Goal: Information Seeking & Learning: Learn about a topic

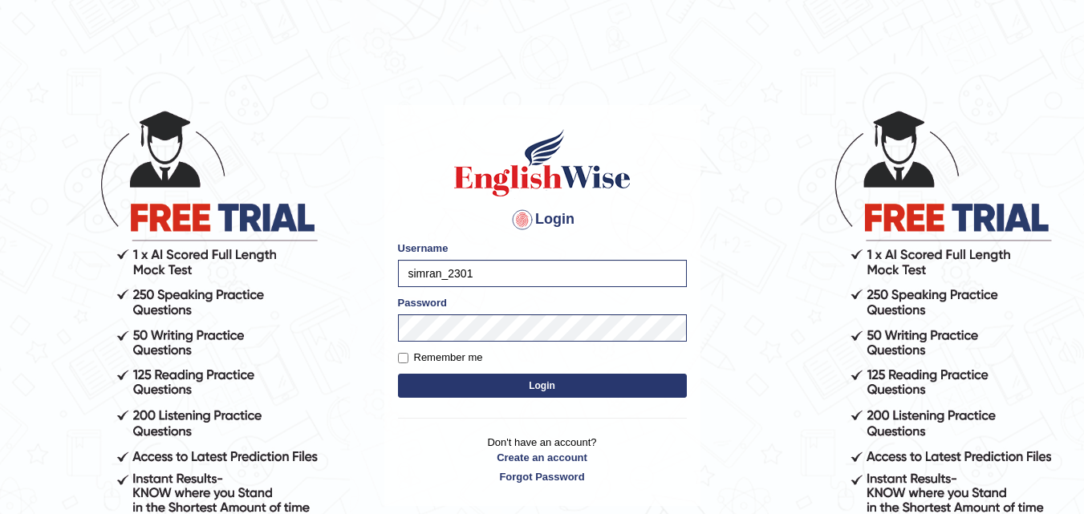
click at [344, 341] on body "Login Please fix the following errors: Username simran_2301 Password Remember m…" at bounding box center [542, 312] width 1084 height 514
click at [445, 387] on button "Login" at bounding box center [542, 386] width 289 height 24
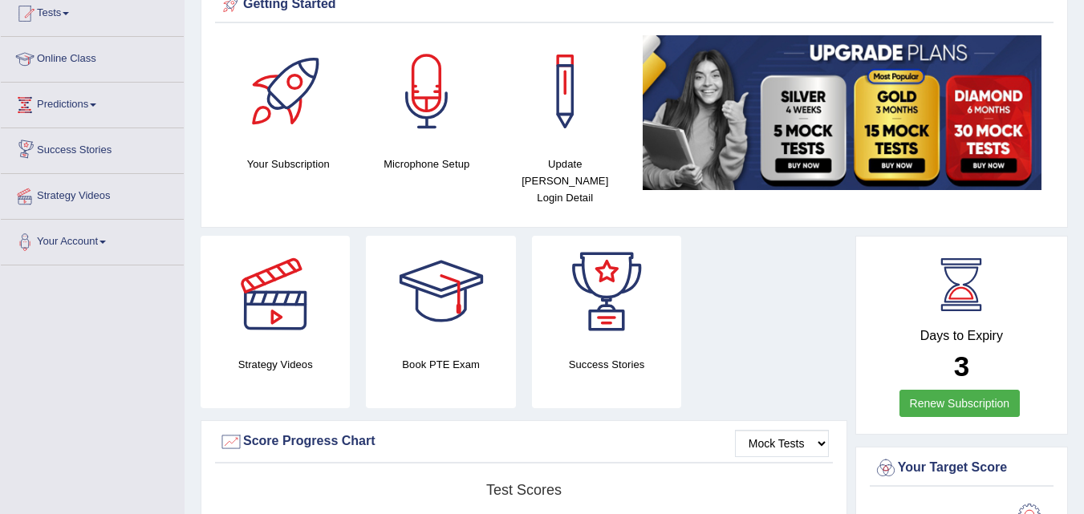
scroll to position [160, 0]
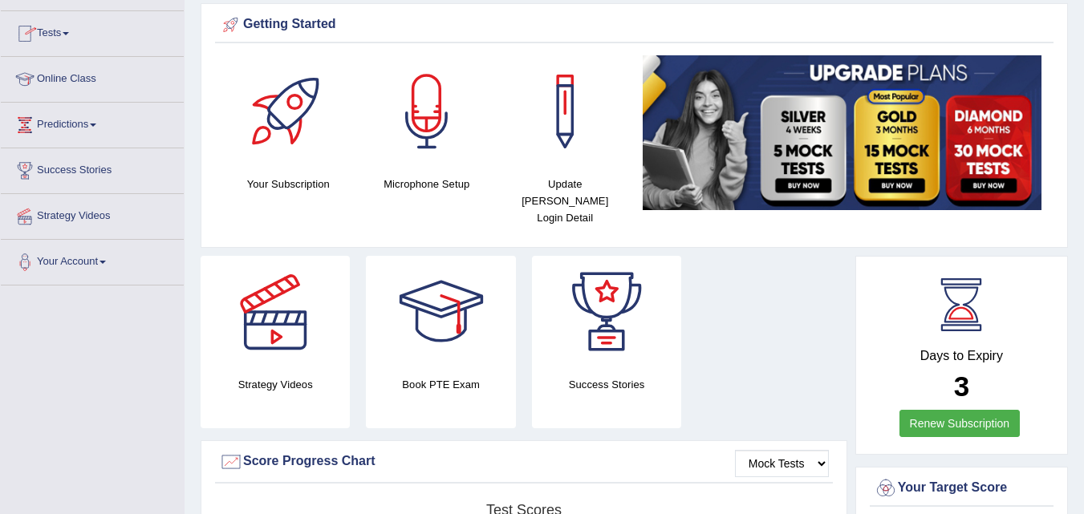
click at [51, 78] on link "Online Class" at bounding box center [92, 77] width 183 height 40
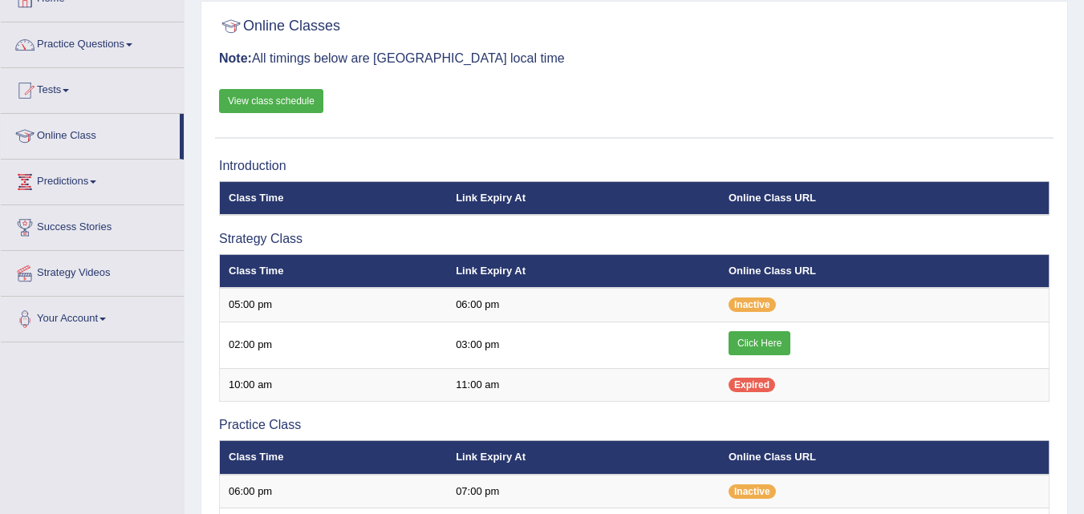
click at [754, 345] on link "Click Here" at bounding box center [760, 343] width 62 height 24
